Goal: Task Accomplishment & Management: Use online tool/utility

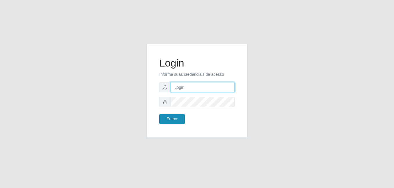
type input "Raissa@B9"
click at [170, 118] on button "Entrar" at bounding box center [172, 119] width 26 height 10
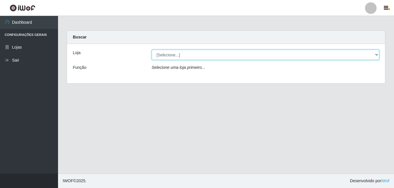
click at [246, 55] on select "[Selecione...] Bemais Supermercados - B9 Bessa" at bounding box center [266, 55] width 228 height 10
select select "410"
click at [152, 50] on select "[Selecione...] Bemais Supermercados - B9 Bessa" at bounding box center [266, 55] width 228 height 10
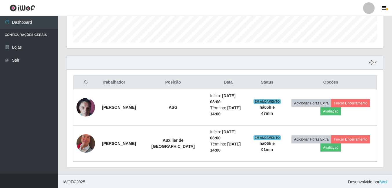
scroll to position [166, 0]
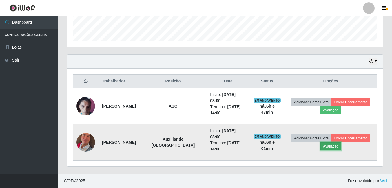
click at [328, 147] on button "Avaliação" at bounding box center [331, 147] width 21 height 8
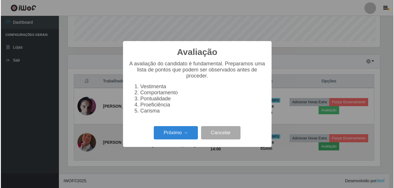
scroll to position [120, 313]
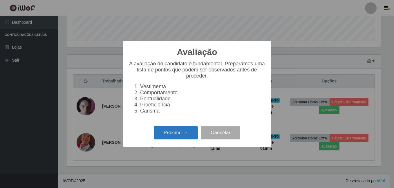
click at [187, 136] on button "Próximo →" at bounding box center [176, 133] width 44 height 14
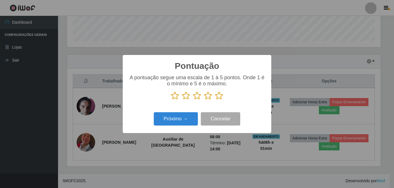
scroll to position [289715, 289522]
click at [220, 96] on icon at bounding box center [219, 96] width 8 height 9
click at [215, 100] on input "radio" at bounding box center [215, 100] width 0 height 0
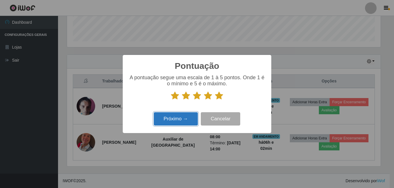
click at [186, 117] on button "Próximo →" at bounding box center [176, 119] width 44 height 14
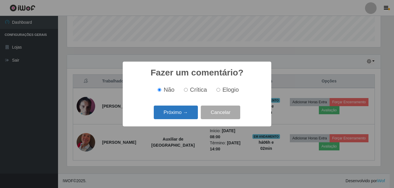
click at [188, 118] on button "Próximo →" at bounding box center [176, 113] width 44 height 14
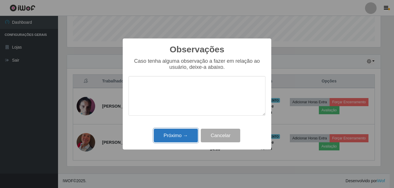
click at [190, 130] on button "Próximo →" at bounding box center [176, 136] width 44 height 14
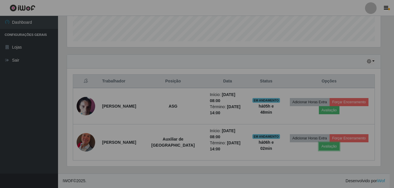
scroll to position [120, 316]
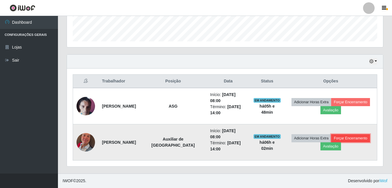
click at [347, 138] on button "Forçar Encerramento" at bounding box center [350, 138] width 39 height 8
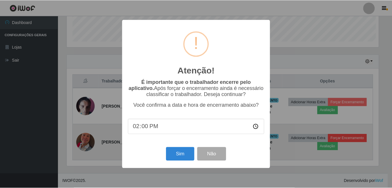
scroll to position [120, 313]
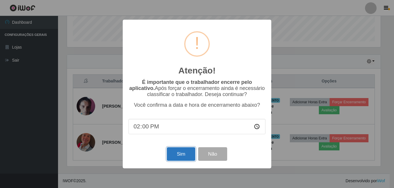
click at [184, 154] on button "Sim" at bounding box center [181, 155] width 28 height 14
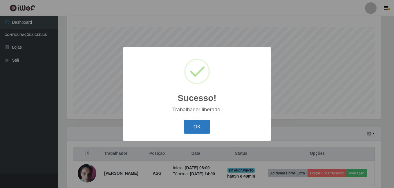
click at [207, 125] on button "OK" at bounding box center [196, 127] width 27 height 14
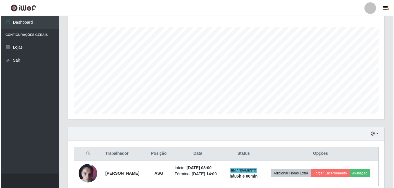
scroll to position [119, 0]
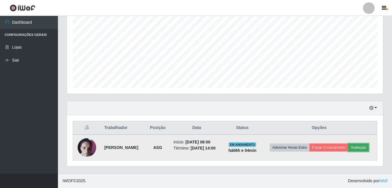
click at [361, 148] on button "Avaliação" at bounding box center [358, 148] width 21 height 8
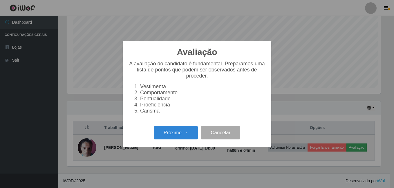
scroll to position [120, 313]
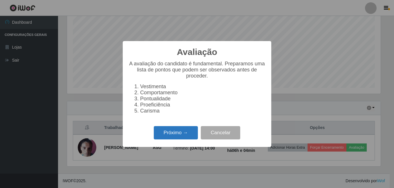
click at [172, 138] on button "Próximo →" at bounding box center [176, 133] width 44 height 14
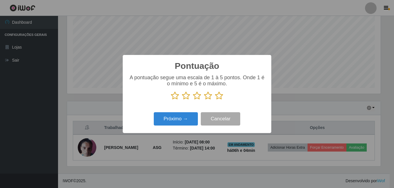
scroll to position [289715, 289522]
click at [218, 94] on icon at bounding box center [219, 96] width 8 height 9
click at [215, 100] on input "radio" at bounding box center [215, 100] width 0 height 0
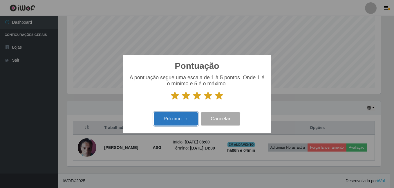
click at [177, 119] on button "Próximo →" at bounding box center [176, 119] width 44 height 14
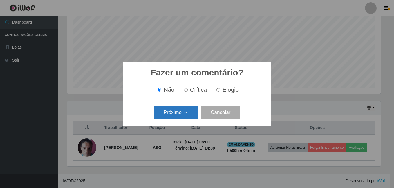
click at [179, 112] on button "Próximo →" at bounding box center [176, 113] width 44 height 14
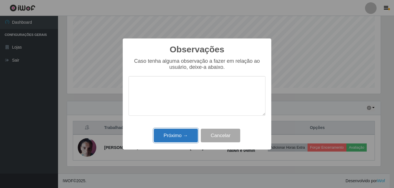
click at [168, 136] on button "Próximo →" at bounding box center [176, 136] width 44 height 14
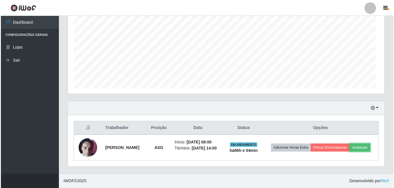
scroll to position [120, 316]
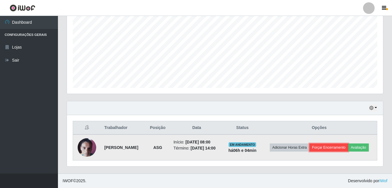
click at [322, 145] on button "Forçar Encerramento" at bounding box center [329, 148] width 39 height 8
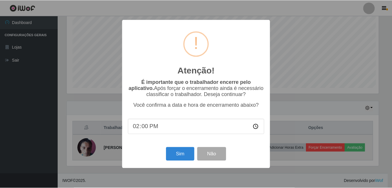
scroll to position [120, 313]
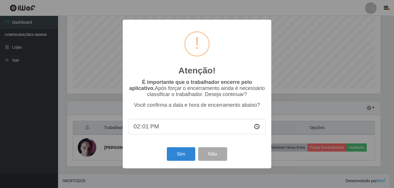
type input "14:14"
click at [182, 159] on button "Sim" at bounding box center [181, 155] width 28 height 14
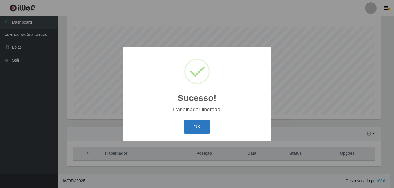
click at [205, 126] on button "OK" at bounding box center [196, 127] width 27 height 14
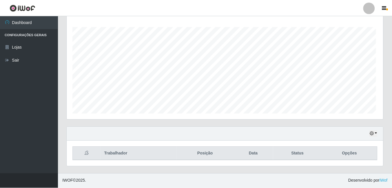
scroll to position [120, 316]
click at [374, 132] on button "button" at bounding box center [373, 134] width 8 height 7
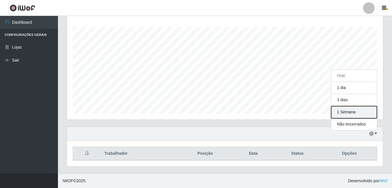
click at [344, 111] on button "1 Semana" at bounding box center [354, 112] width 46 height 12
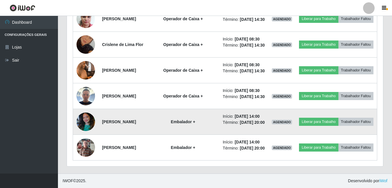
scroll to position [485, 0]
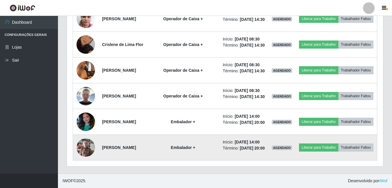
click at [88, 145] on img at bounding box center [86, 147] width 19 height 25
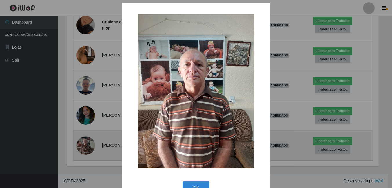
scroll to position [120, 313]
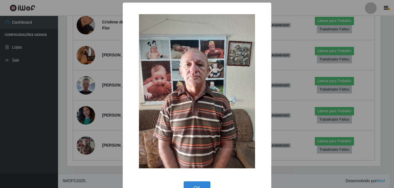
click at [89, 145] on div "× OK Cancel" at bounding box center [197, 94] width 394 height 188
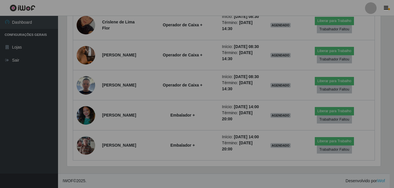
scroll to position [120, 316]
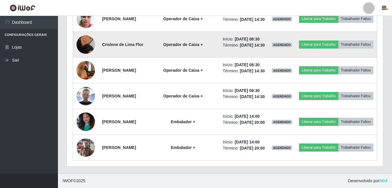
click at [83, 28] on img at bounding box center [86, 44] width 19 height 33
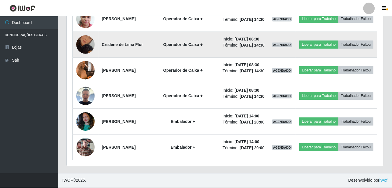
scroll to position [120, 313]
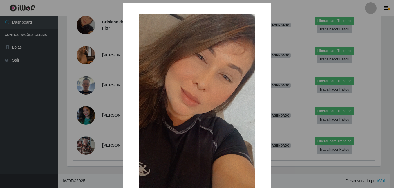
click at [86, 46] on div "× OK Cancel" at bounding box center [197, 94] width 394 height 188
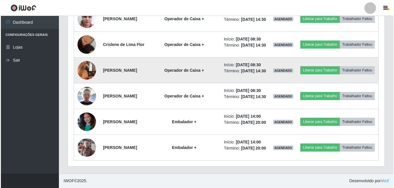
scroll to position [120, 316]
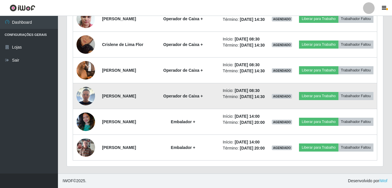
click at [86, 87] on img at bounding box center [86, 96] width 19 height 19
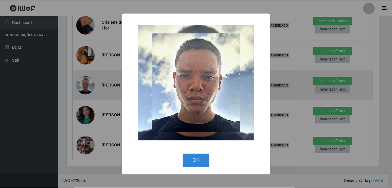
scroll to position [120, 313]
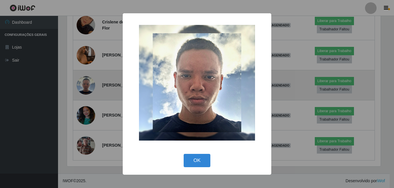
click at [86, 81] on div "× OK Cancel" at bounding box center [197, 94] width 394 height 188
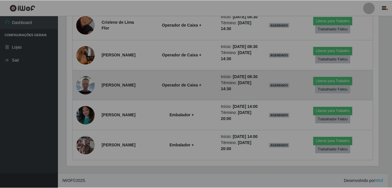
scroll to position [120, 316]
